Goal: Navigation & Orientation: Find specific page/section

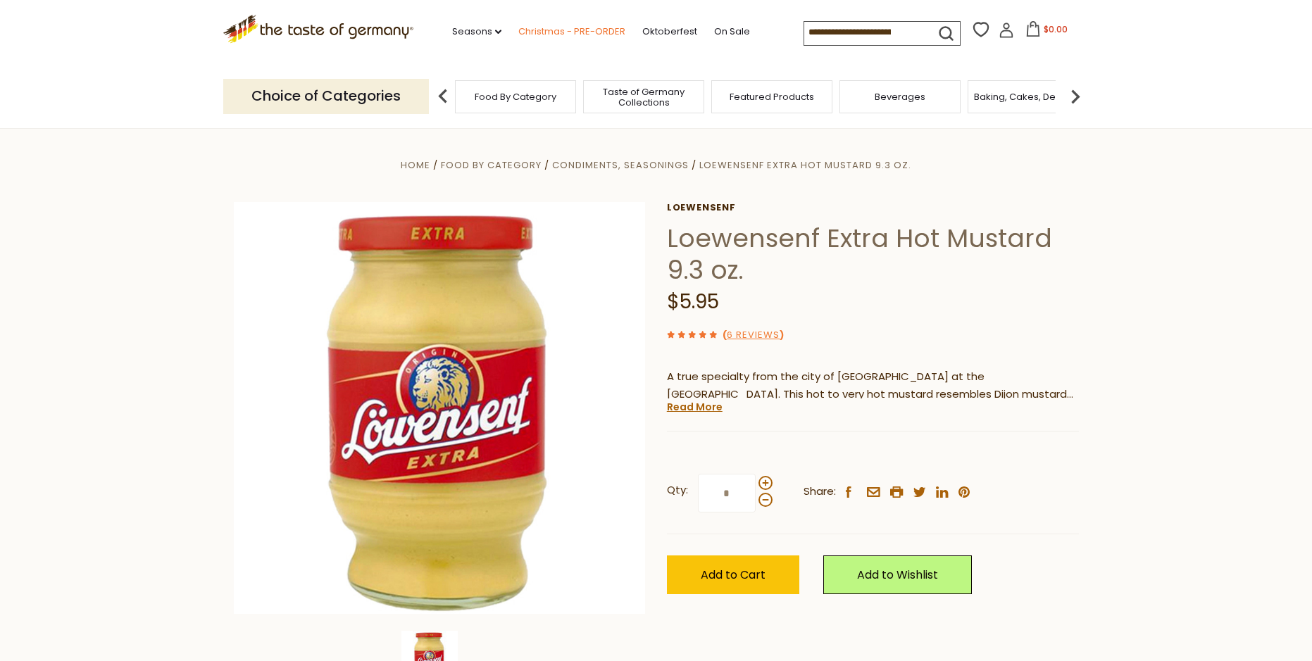
click at [594, 30] on link "Christmas - PRE-ORDER" at bounding box center [571, 31] width 107 height 15
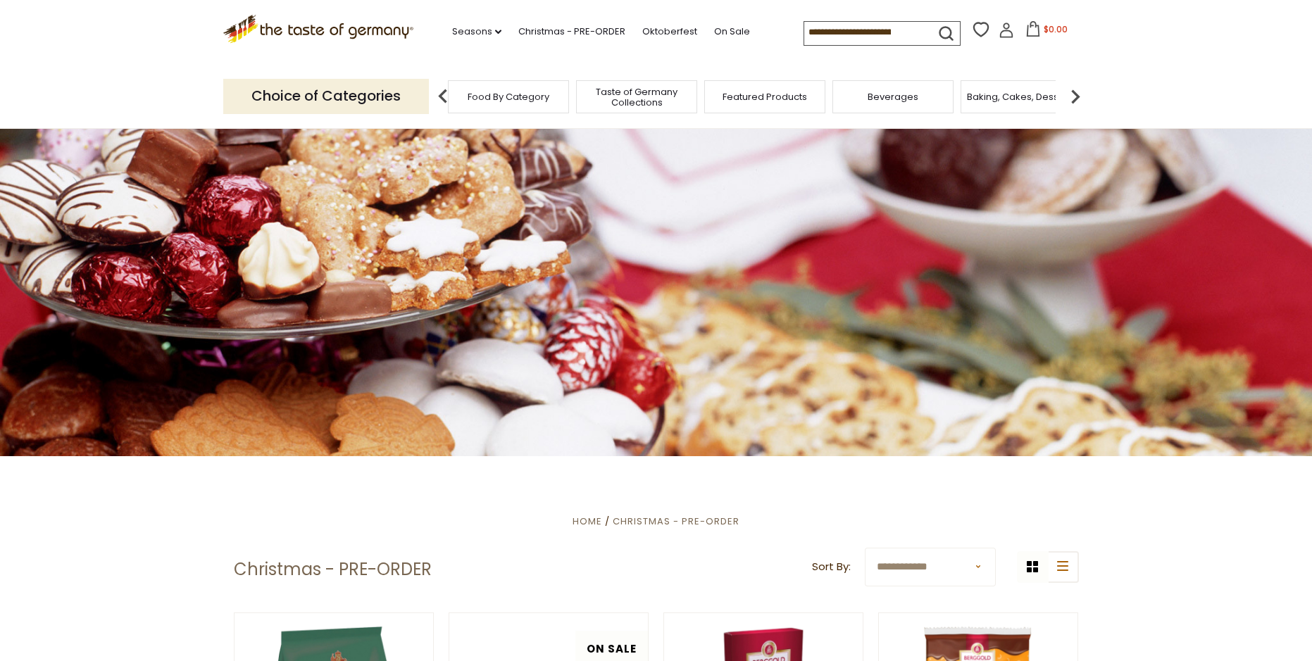
click at [513, 93] on span "Food By Category" at bounding box center [509, 97] width 82 height 11
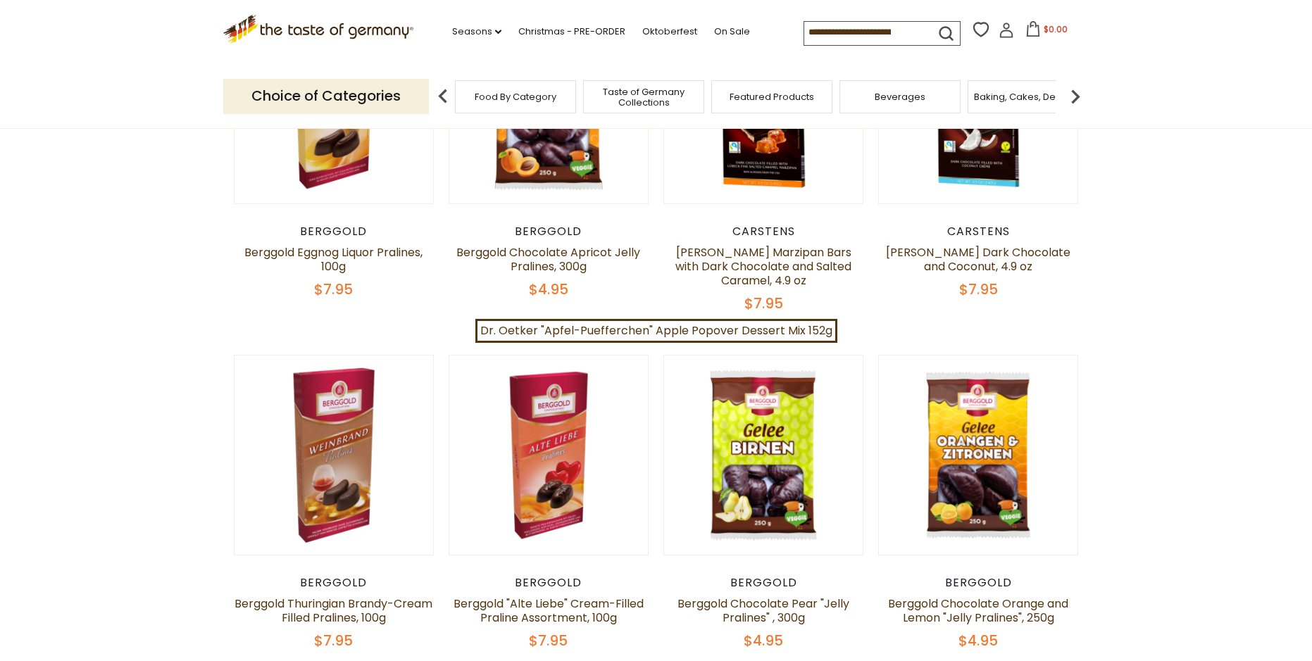
scroll to position [352, 0]
